Goal: Information Seeking & Learning: Learn about a topic

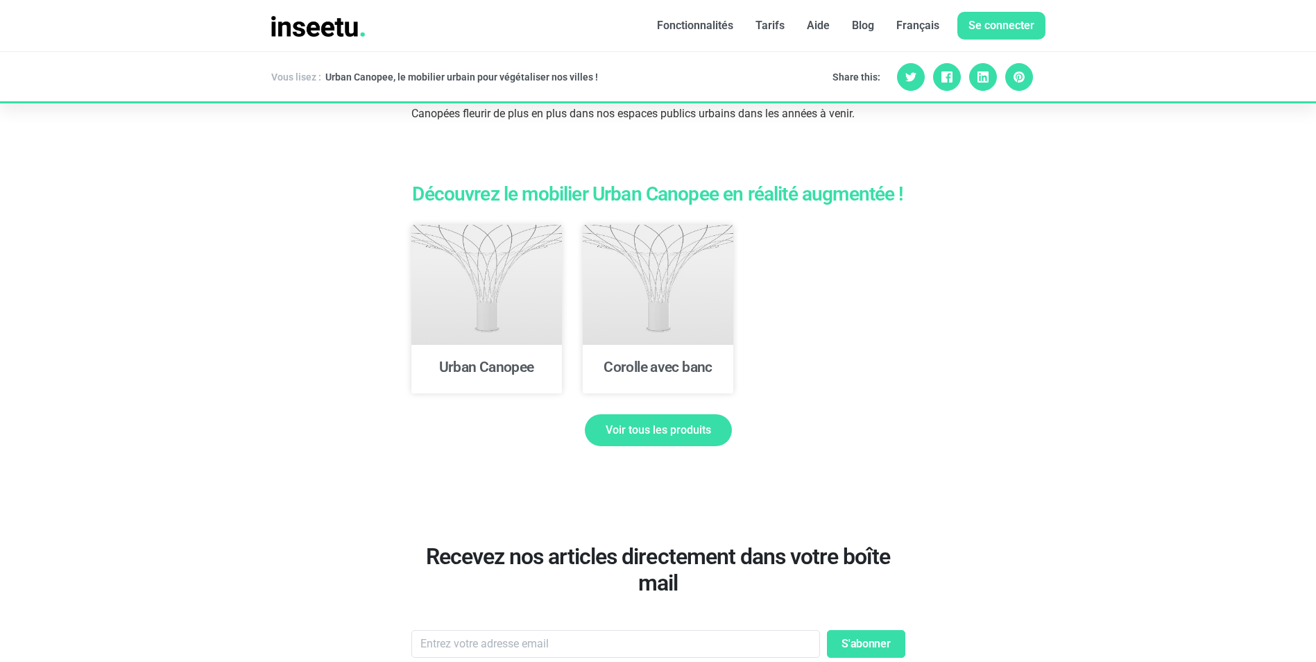
scroll to position [3537, 0]
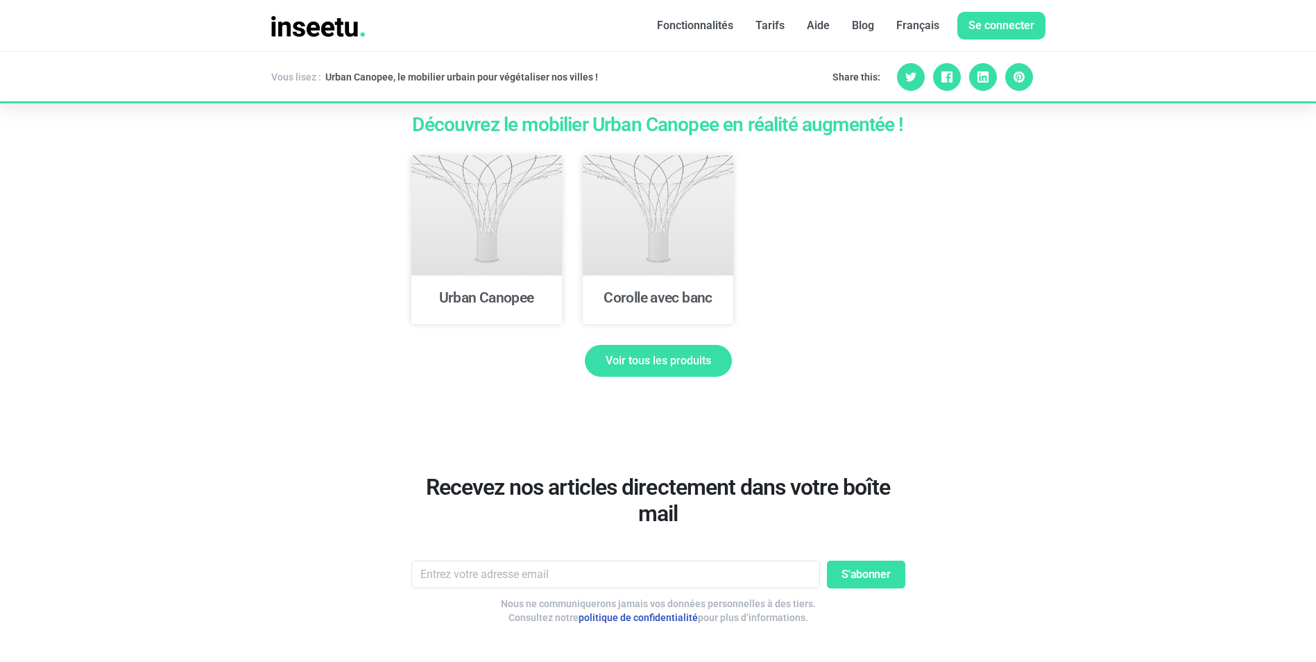
click at [677, 347] on link "Voir tous les produits" at bounding box center [658, 361] width 147 height 32
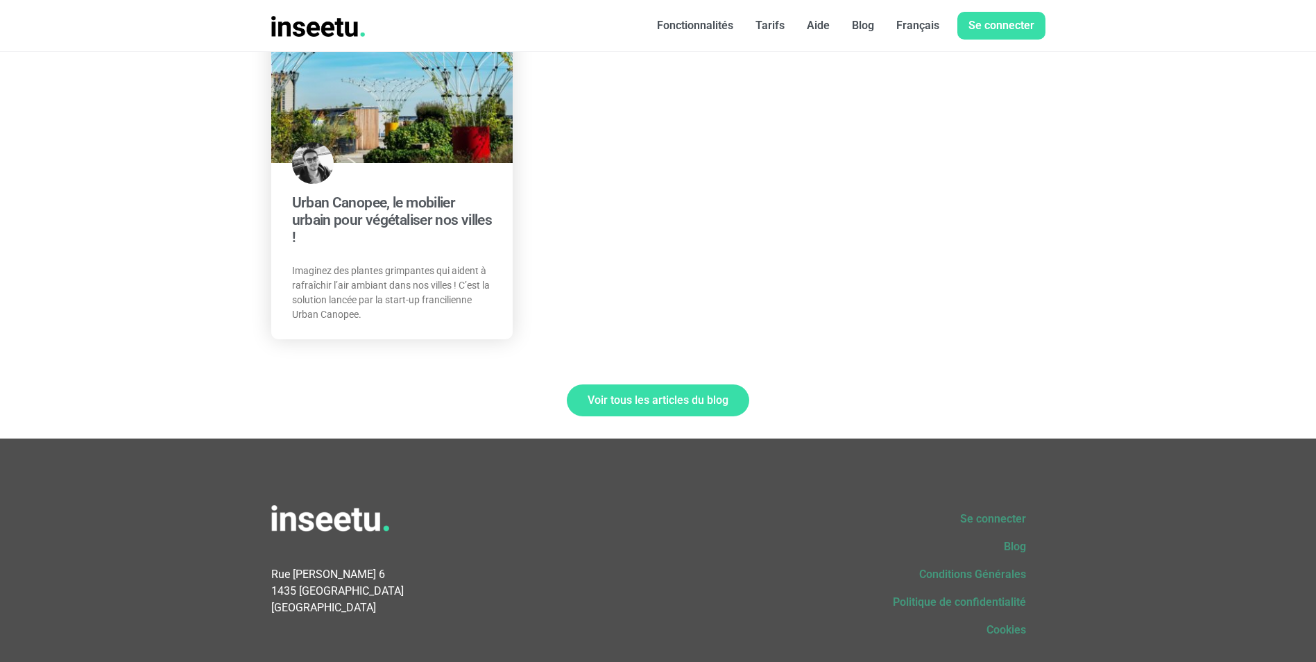
scroll to position [832, 0]
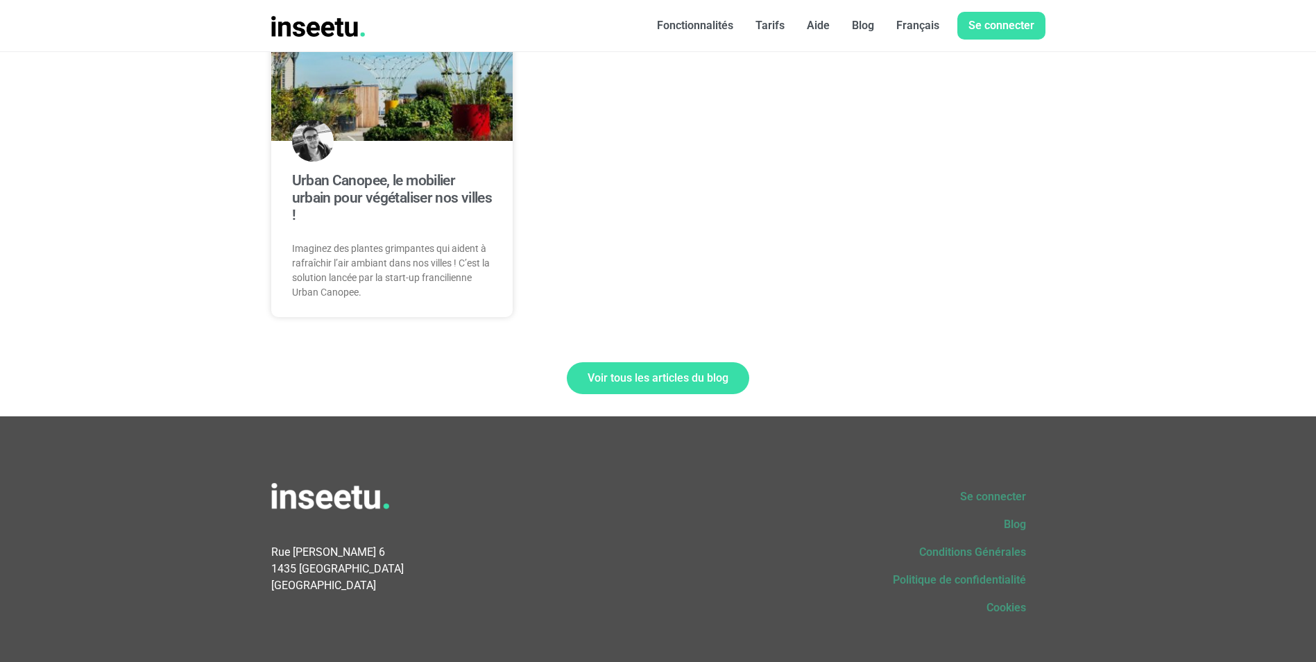
click at [637, 379] on span "Voir tous les articles du blog" at bounding box center [657, 377] width 141 height 11
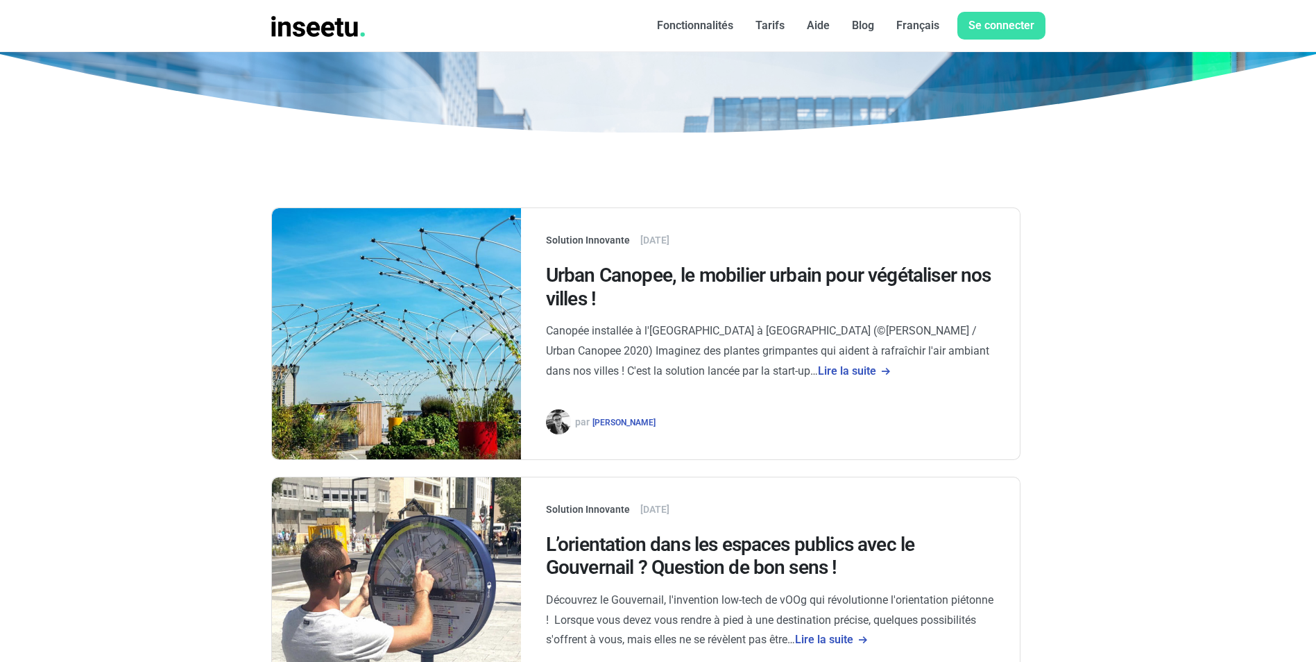
scroll to position [277, 0]
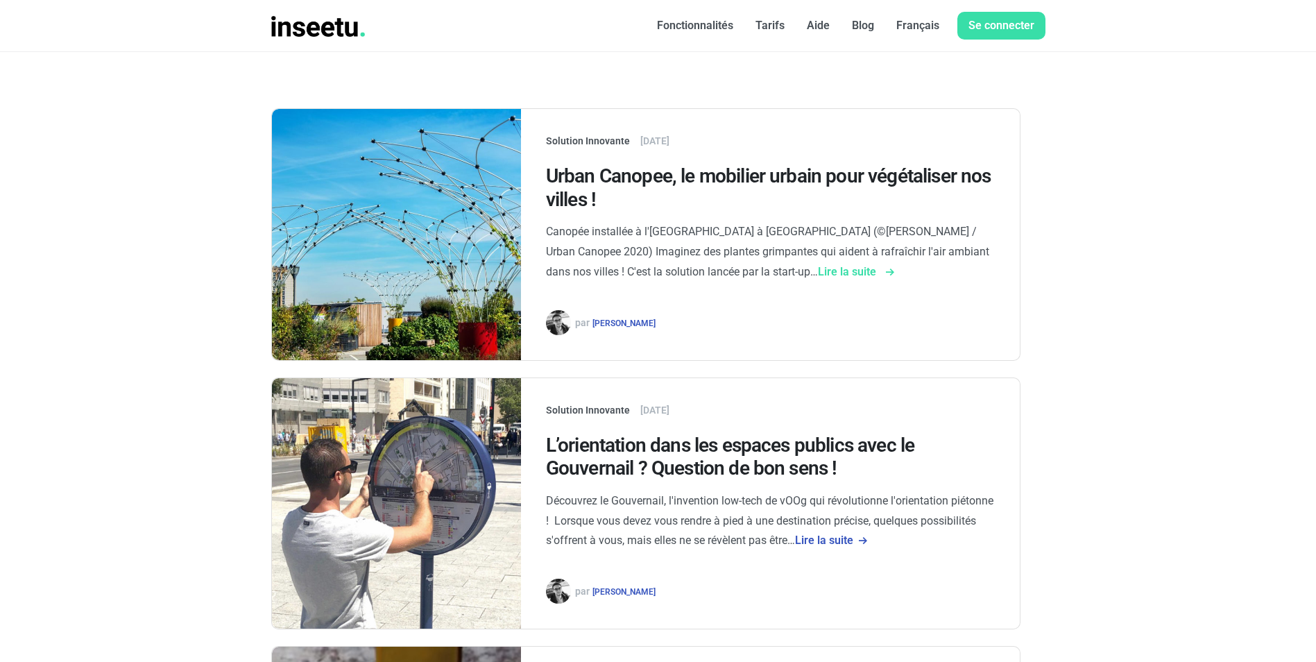
click at [818, 275] on link "Lire la suite" at bounding box center [855, 271] width 74 height 13
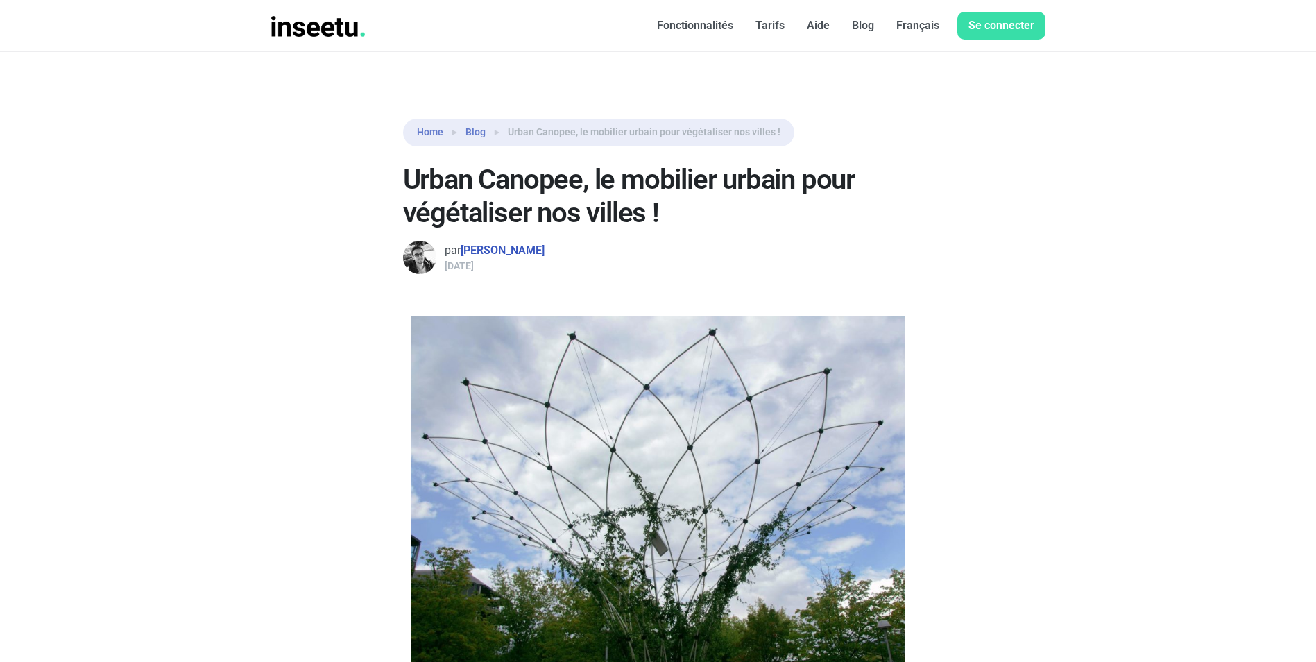
click at [775, 28] on font "Tarifs" at bounding box center [769, 25] width 29 height 13
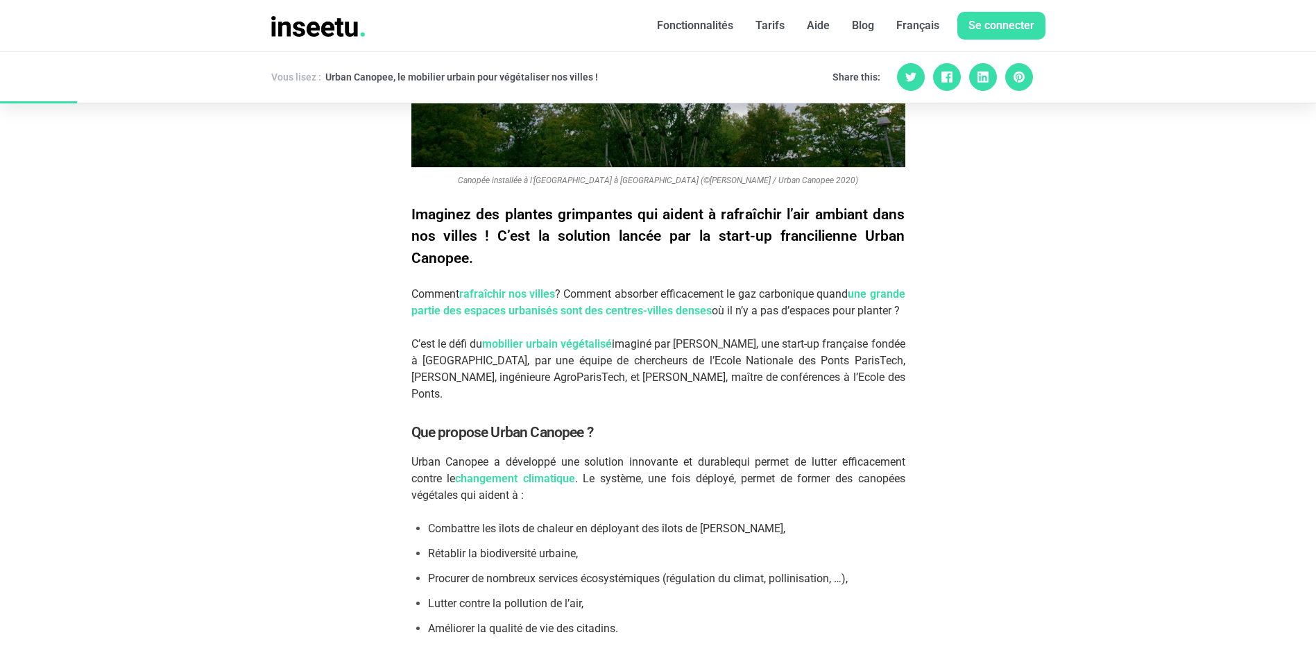
scroll to position [485, 0]
